Goal: Navigation & Orientation: Find specific page/section

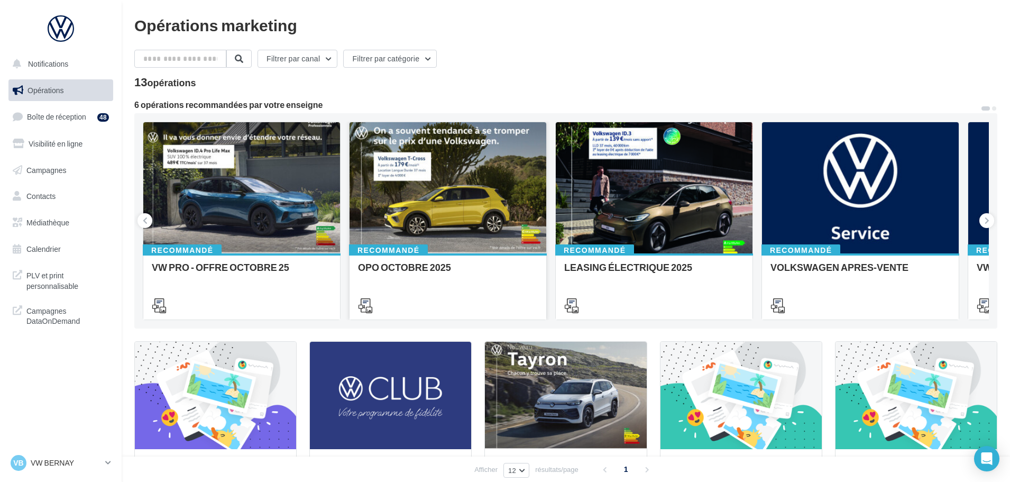
click at [477, 178] on div at bounding box center [448, 188] width 197 height 132
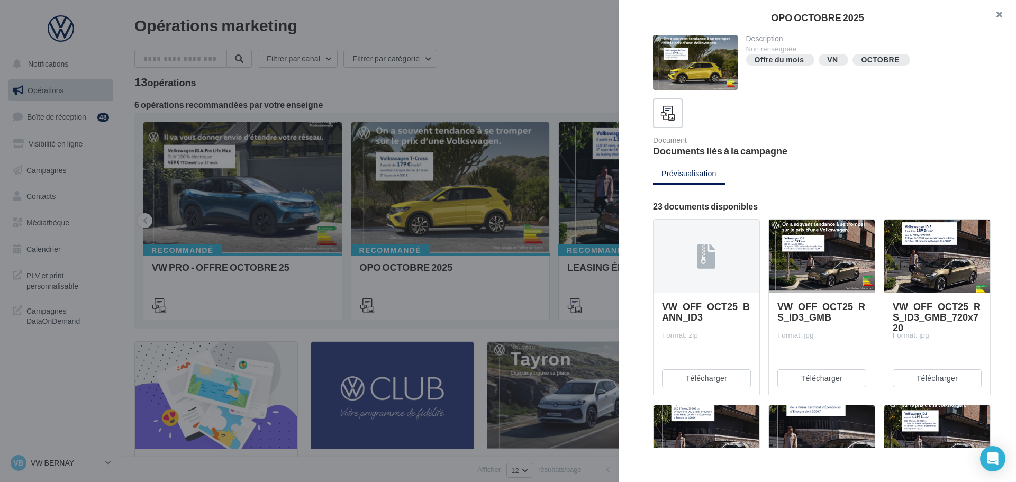
click at [996, 13] on button "button" at bounding box center [994, 16] width 42 height 32
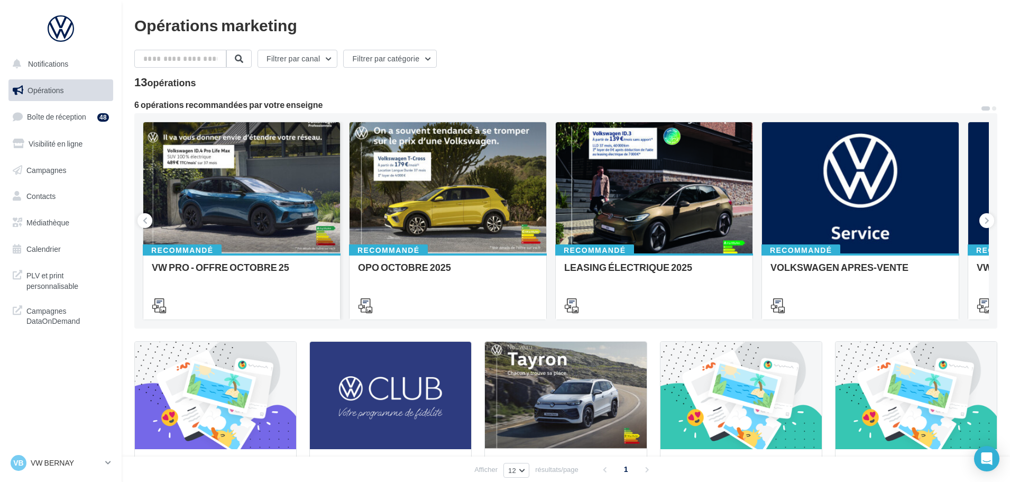
click at [223, 197] on div at bounding box center [241, 188] width 197 height 132
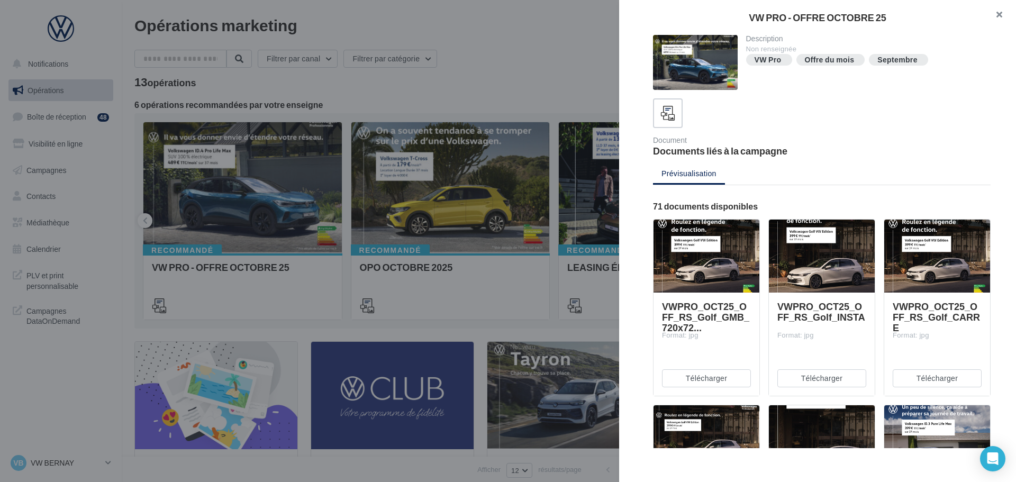
click at [1005, 20] on button "button" at bounding box center [994, 16] width 42 height 32
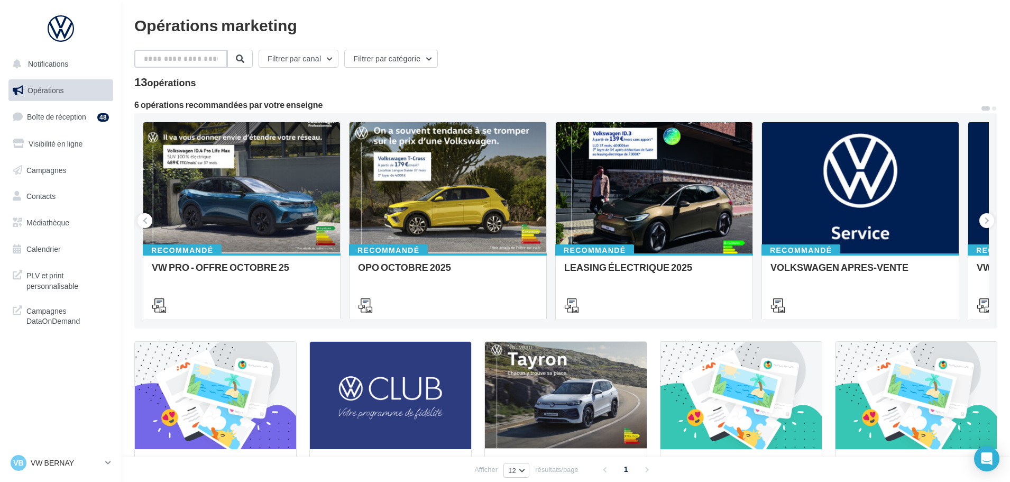
click at [202, 56] on input "text" at bounding box center [180, 59] width 93 height 18
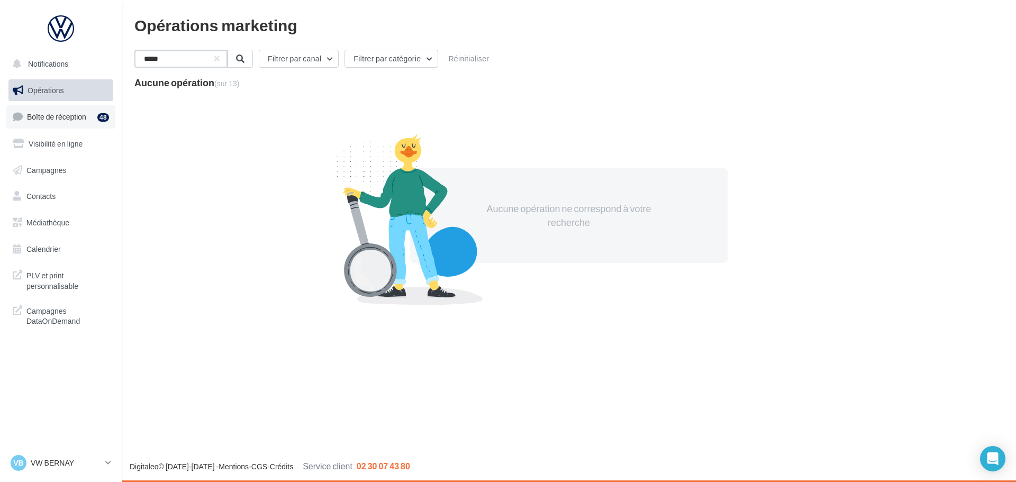
type input "*****"
click at [58, 112] on link "Boîte de réception 48" at bounding box center [60, 116] width 109 height 23
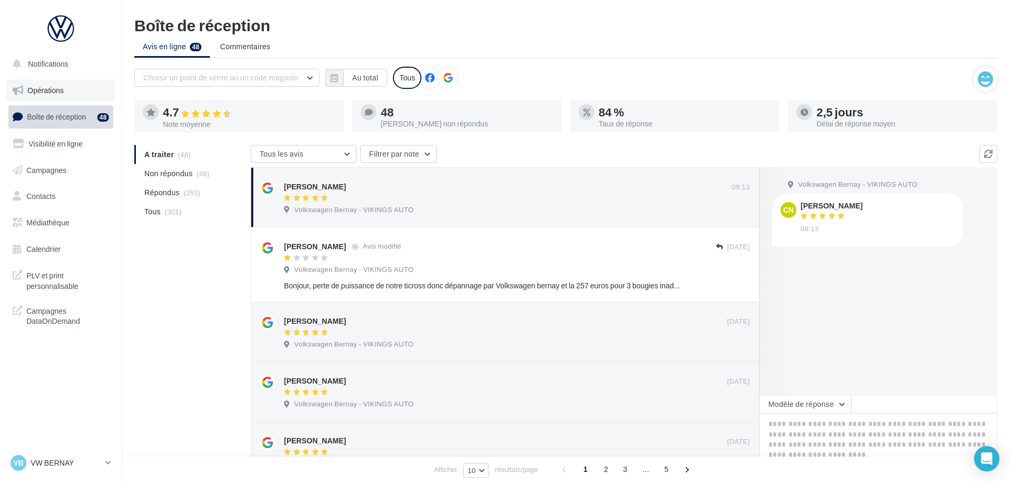
click at [56, 92] on span "Opérations" at bounding box center [46, 90] width 36 height 9
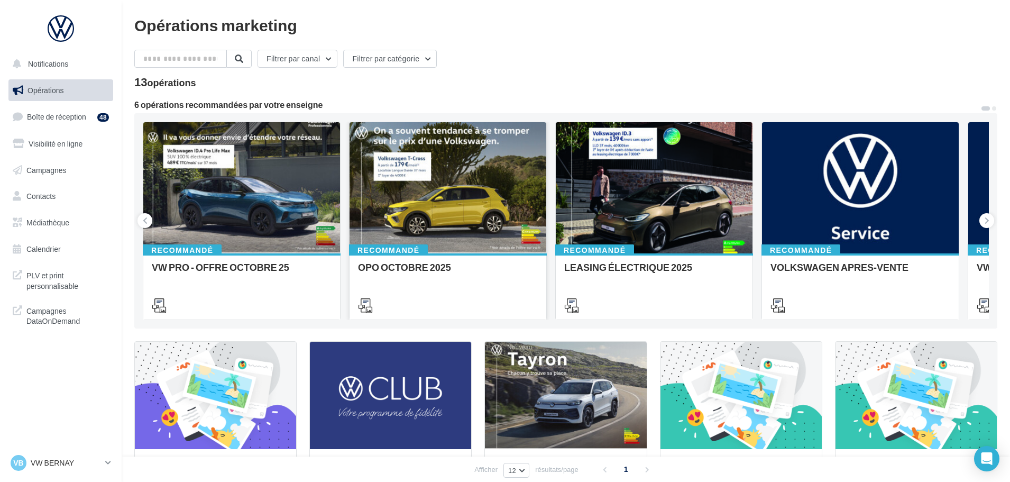
click at [478, 217] on div at bounding box center [448, 188] width 197 height 132
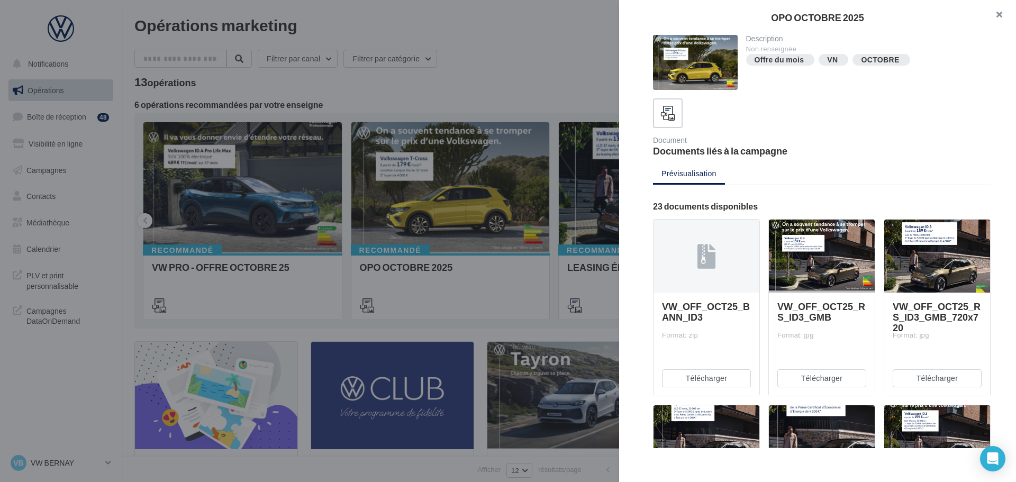
click at [997, 11] on button "button" at bounding box center [994, 16] width 42 height 32
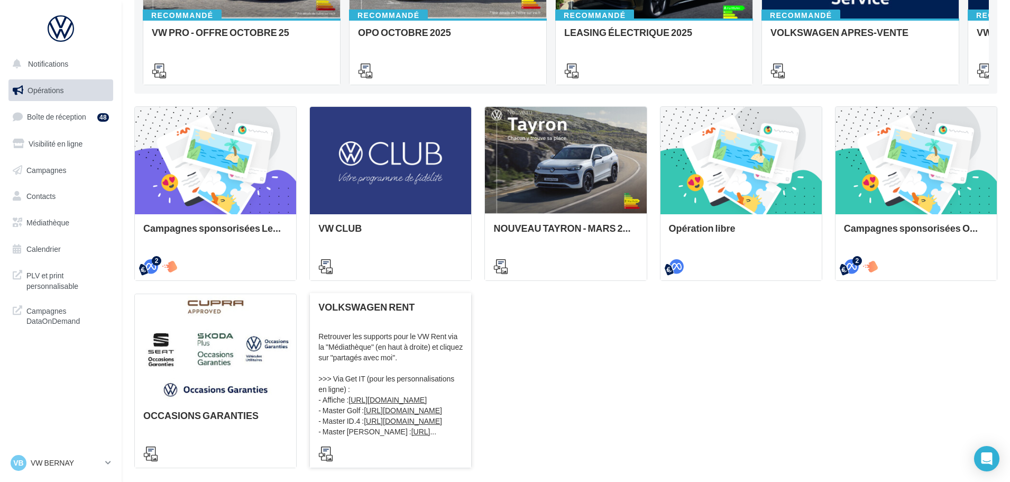
scroll to position [309, 0]
